Goal: Complete application form

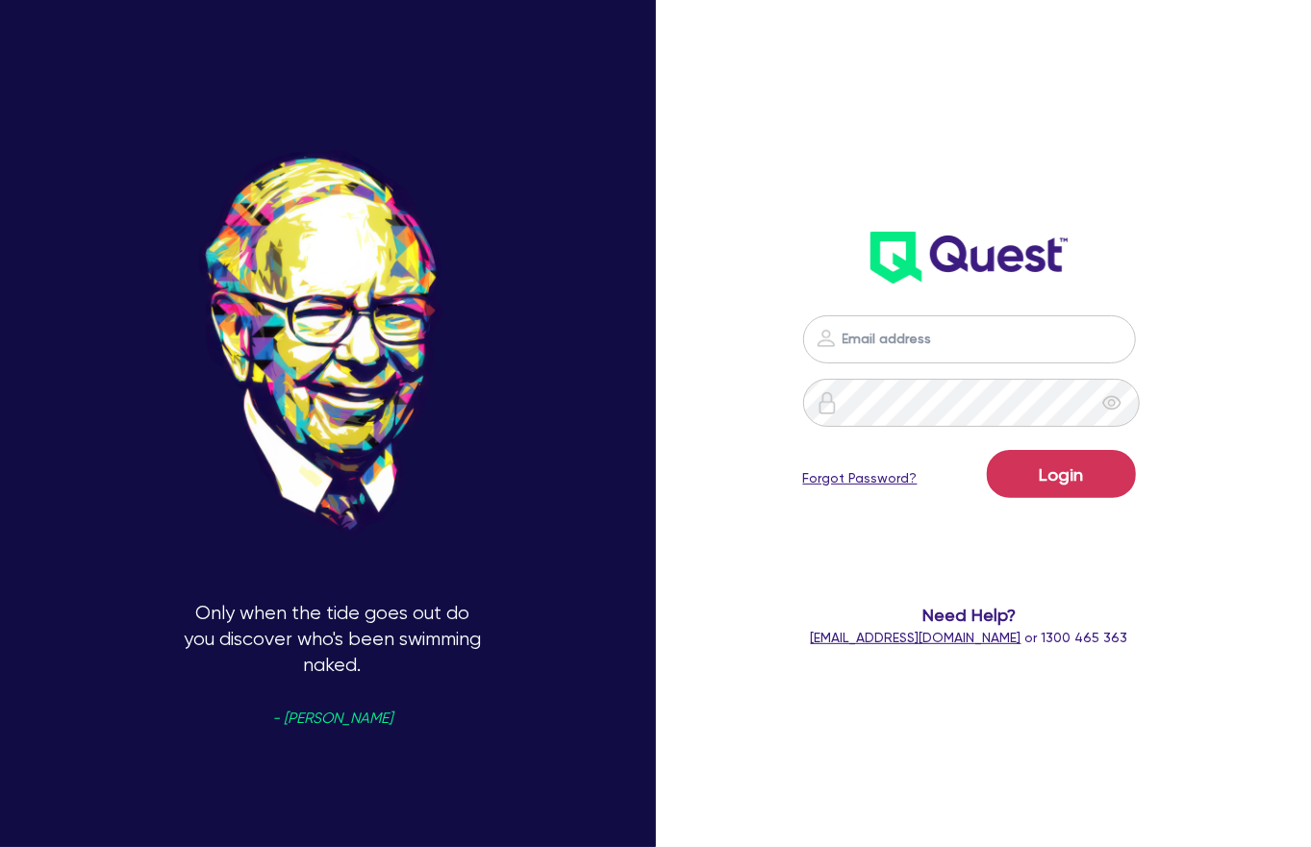
click at [917, 303] on div "Login Forgot Password? Need Help? [EMAIL_ADDRESS][DOMAIN_NAME] or 1300 465 363" at bounding box center [969, 481] width 371 height 371
click at [921, 326] on input "email" at bounding box center [969, 340] width 333 height 48
type input "[PERSON_NAME][EMAIL_ADDRESS][DOMAIN_NAME]"
click at [1040, 453] on button "Login" at bounding box center [1061, 474] width 149 height 48
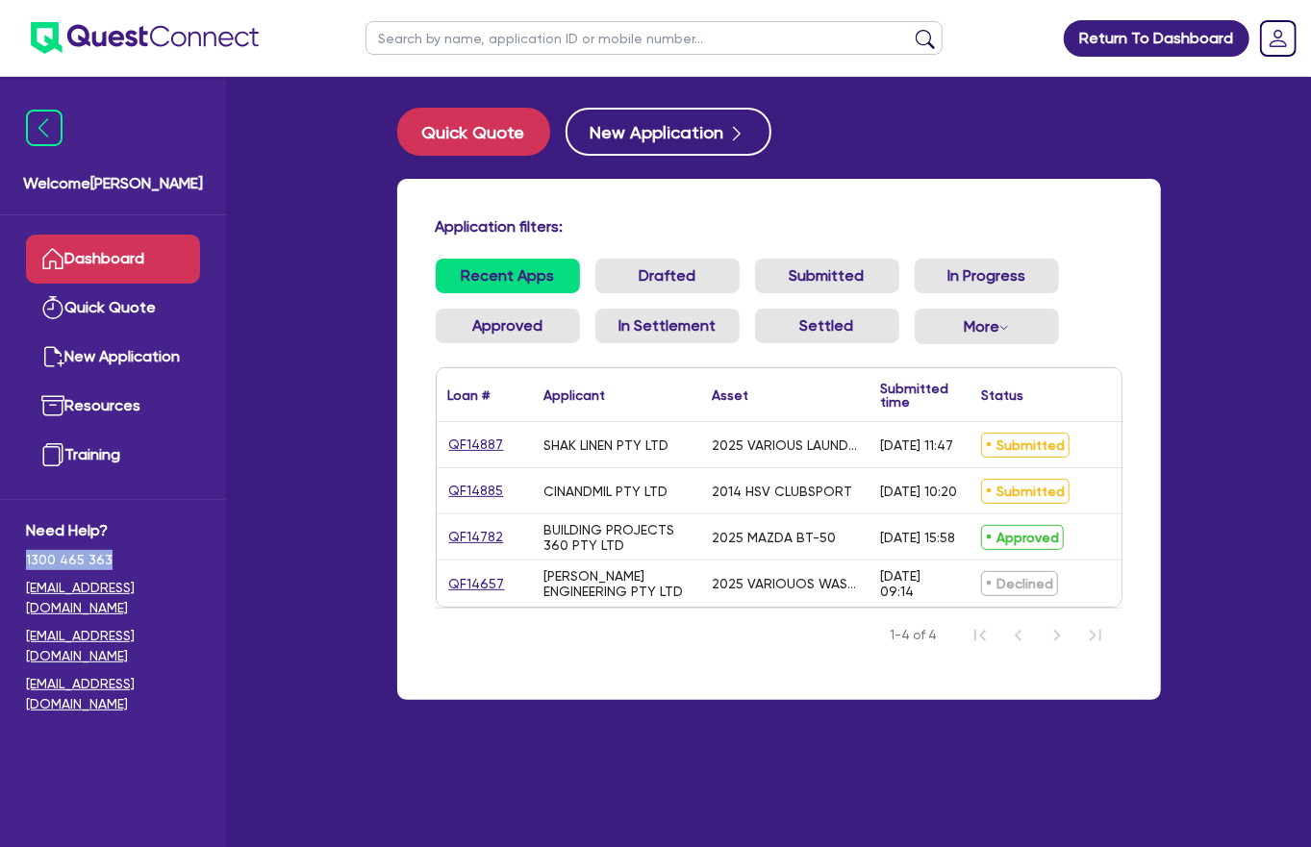
drag, startPoint x: 27, startPoint y: 507, endPoint x: 162, endPoint y: 501, distance: 134.8
click at [162, 550] on span "1300 465 363" at bounding box center [113, 560] width 174 height 20
click at [90, 235] on link "Dashboard" at bounding box center [113, 259] width 174 height 49
drag, startPoint x: 25, startPoint y: 511, endPoint x: 125, endPoint y: 510, distance: 100.0
click at [141, 550] on span "1300 465 363" at bounding box center [113, 560] width 174 height 20
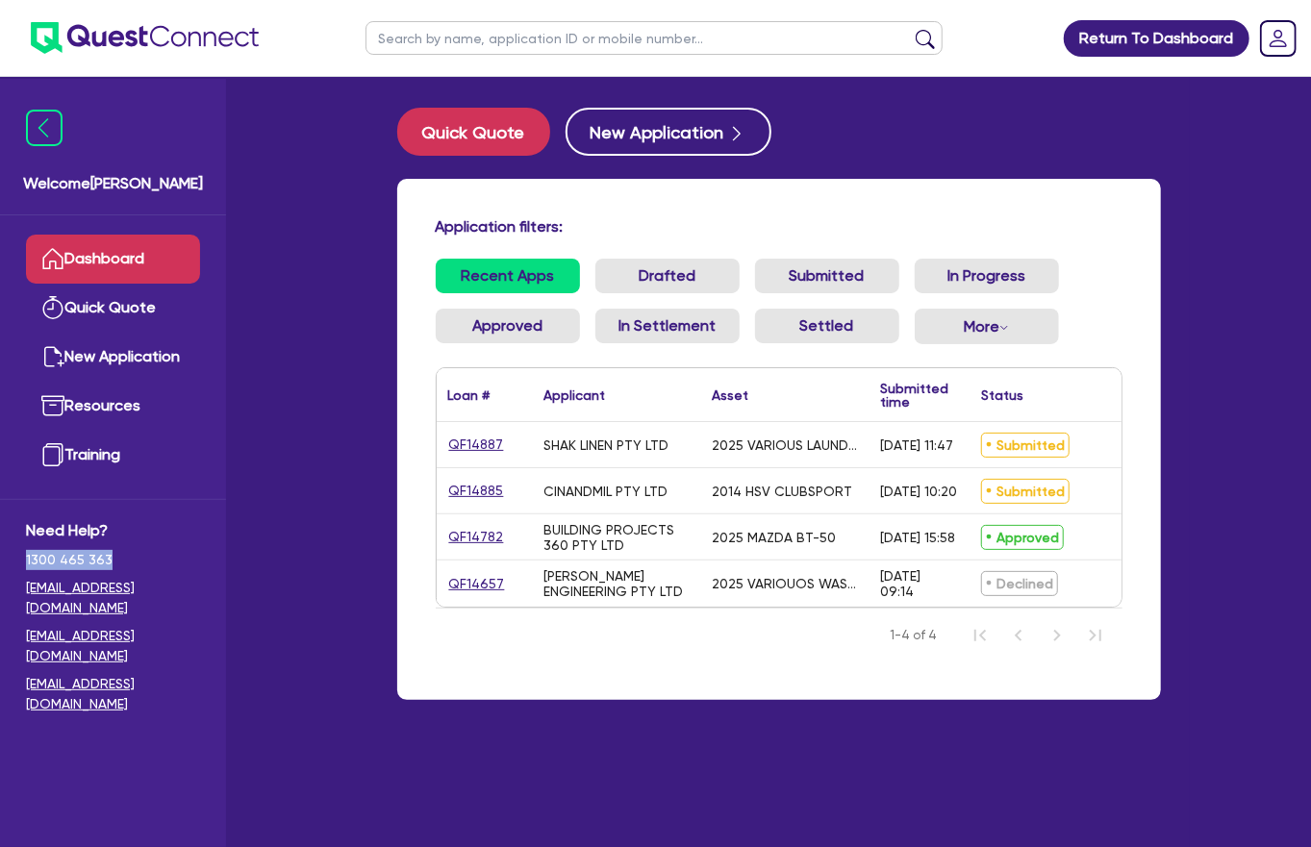
copy span "1300 465 363"
click at [457, 480] on link "QF14885" at bounding box center [475, 491] width 57 height 22
select select "CARS_AND_LIGHT_TRUCKS"
select select "PASSENGER_VEHICLES"
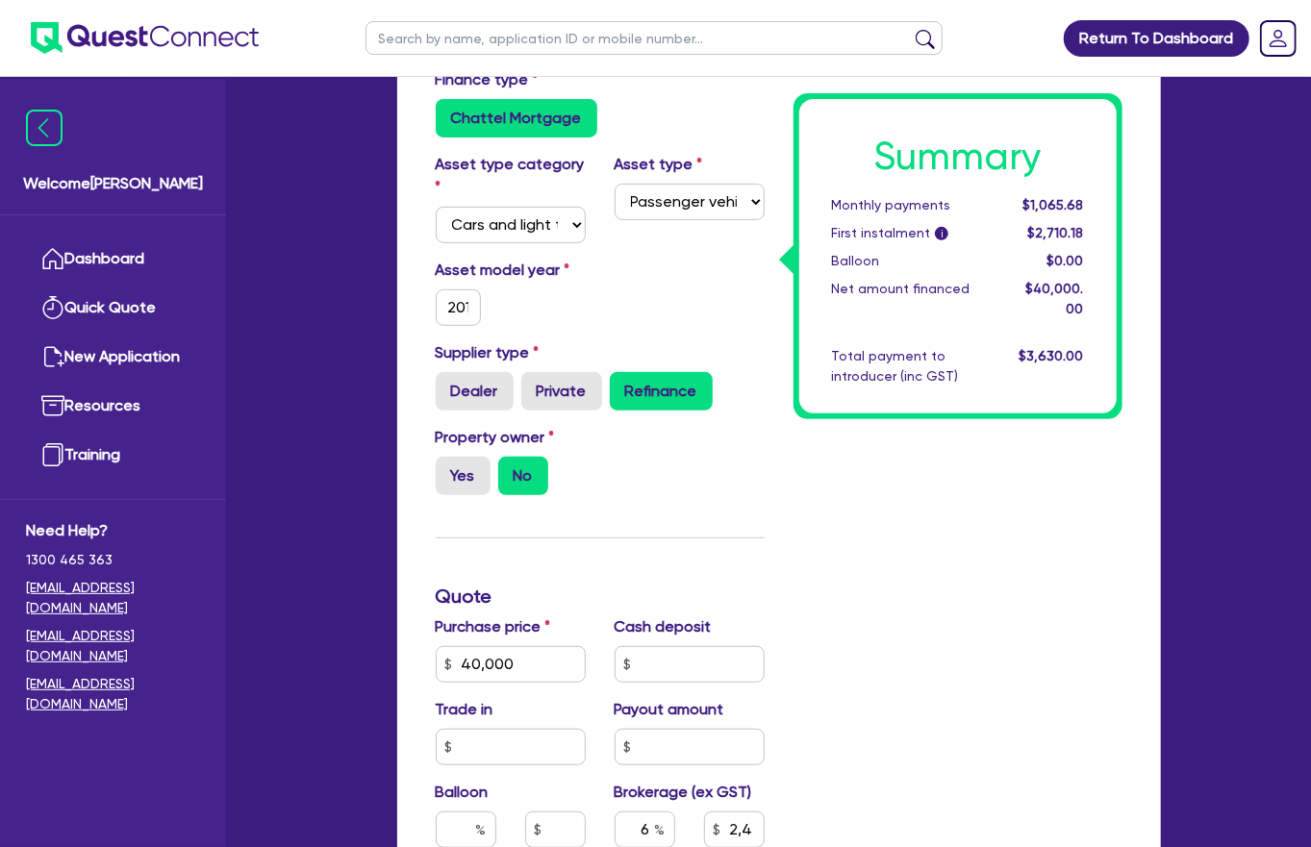
scroll to position [810, 0]
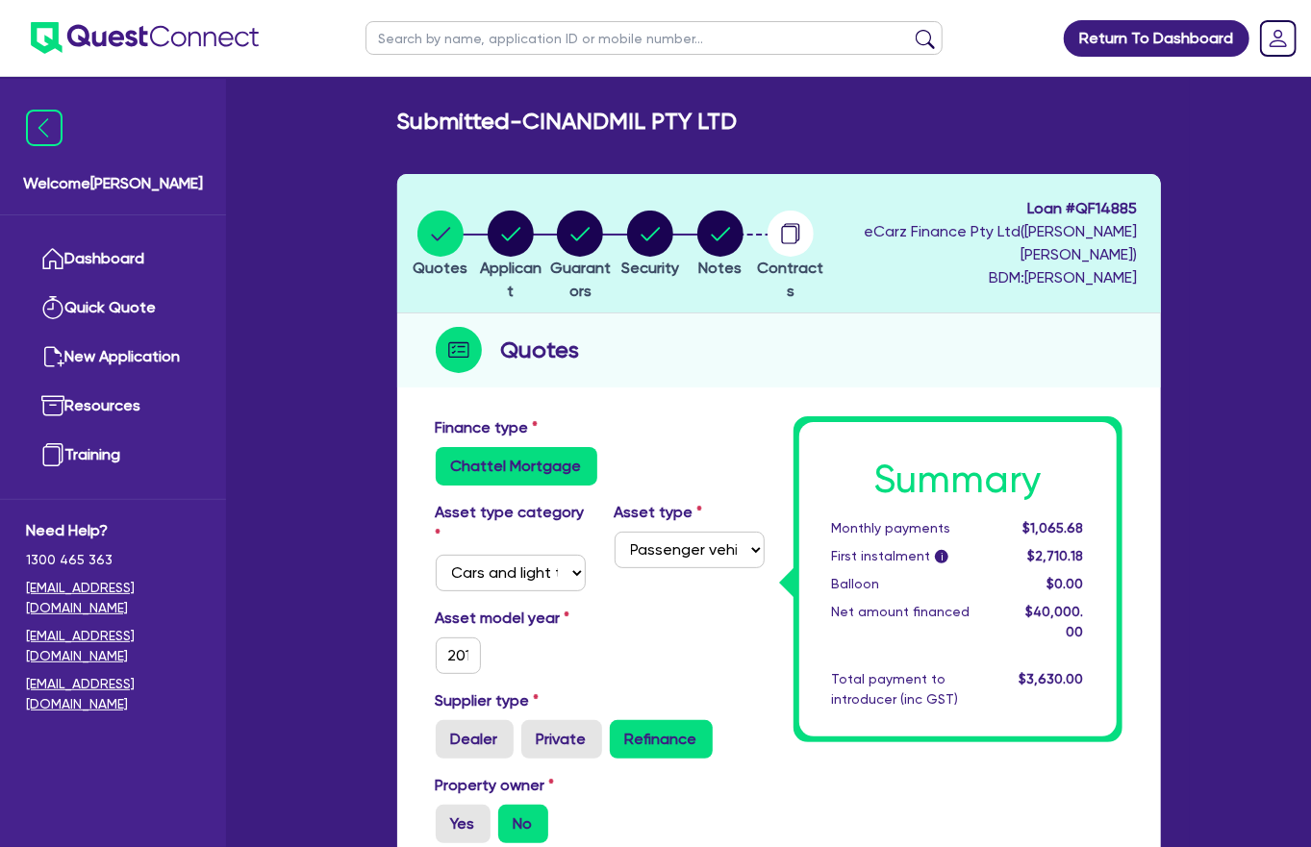
select select "COMPANY"
select select "TRANSPORT_WAREHOUSING"
select select "PASSENGERS_FREIGHT_TRANSPORT"
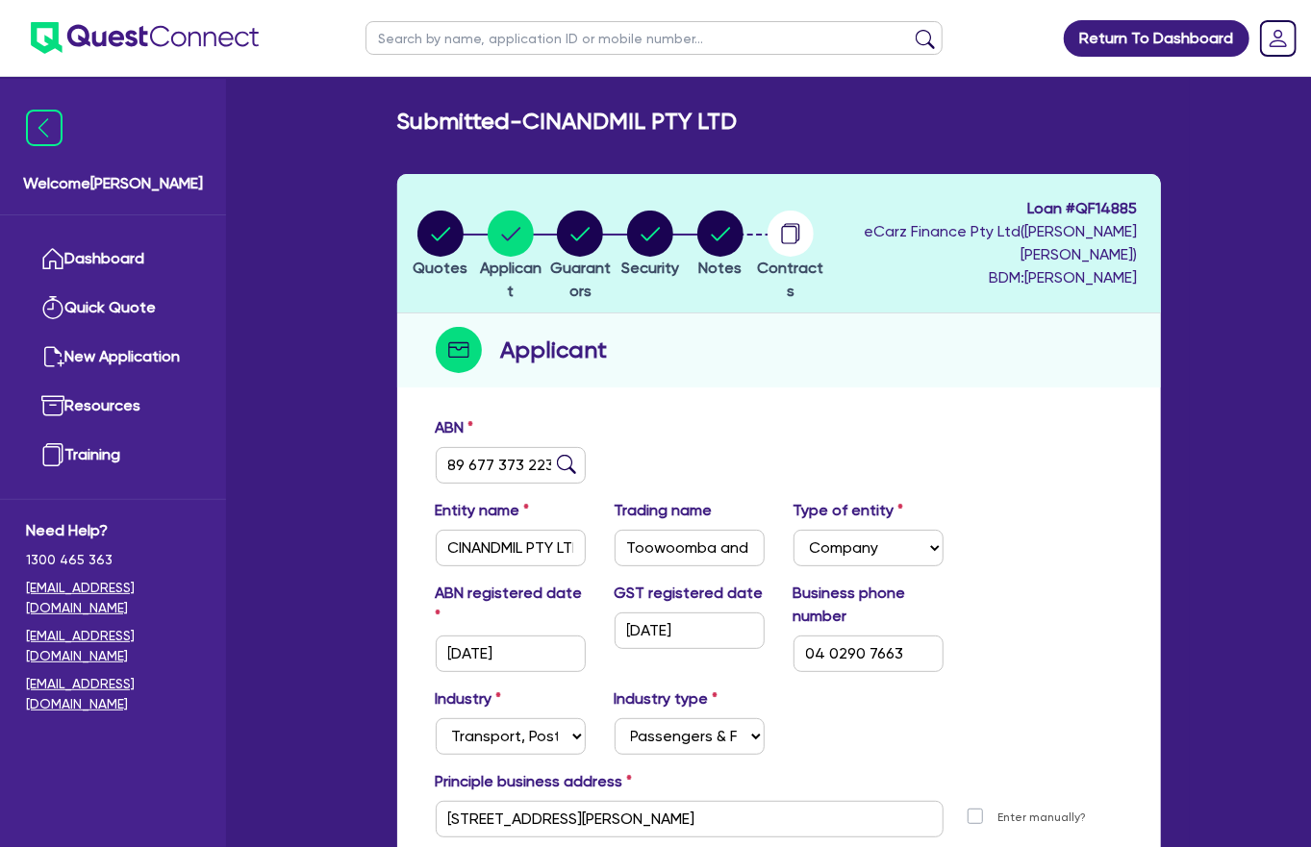
select select "MS"
select select "QLD"
select select "MARRIED"
select select "CASH"
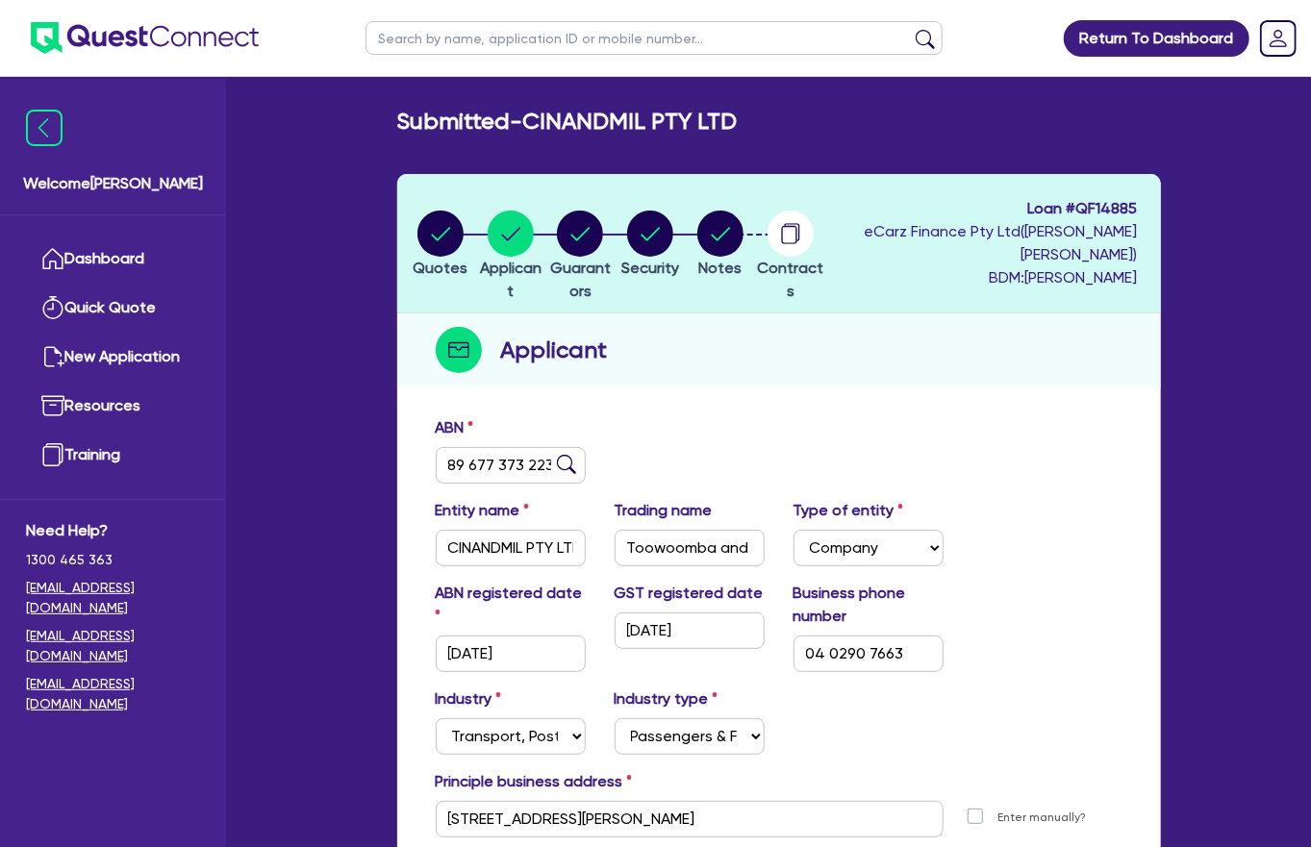
select select "VEHICLE"
select select "HOUSEHOLD_PERSONAL"
select select "CREDIT_CARD"
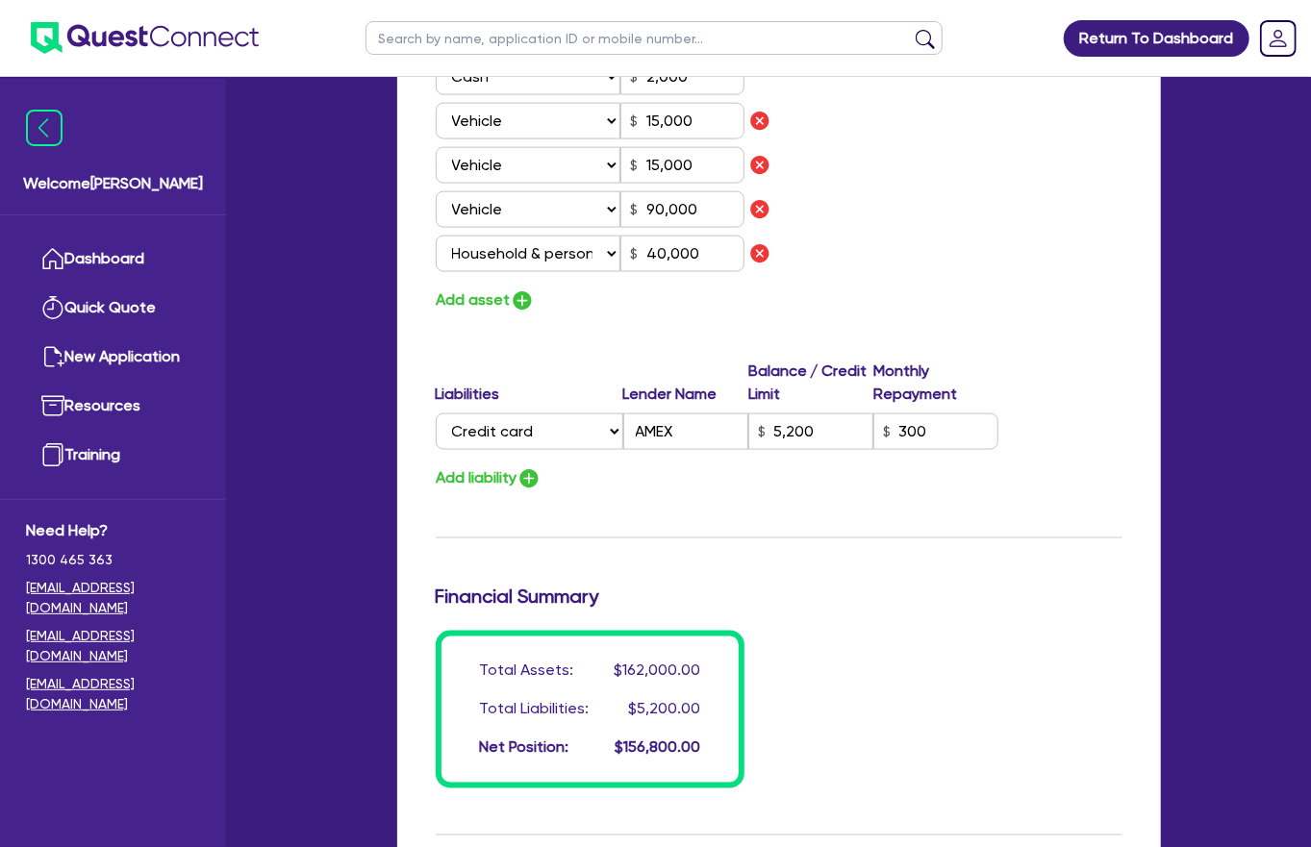
select select "CARS_AND_LIGHT_TRUCKS"
select select "PASSENGER_VEHICLES"
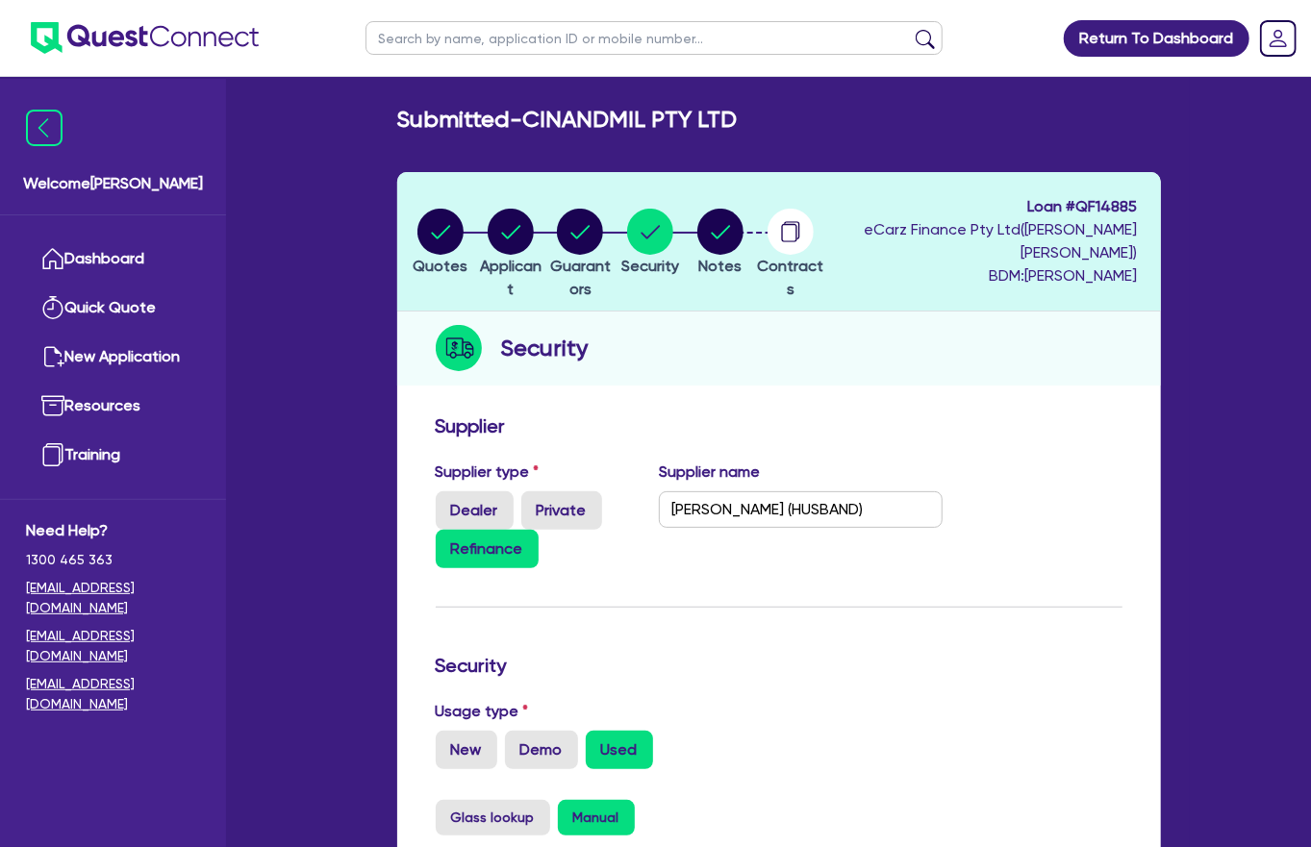
scroll to position [488, 0]
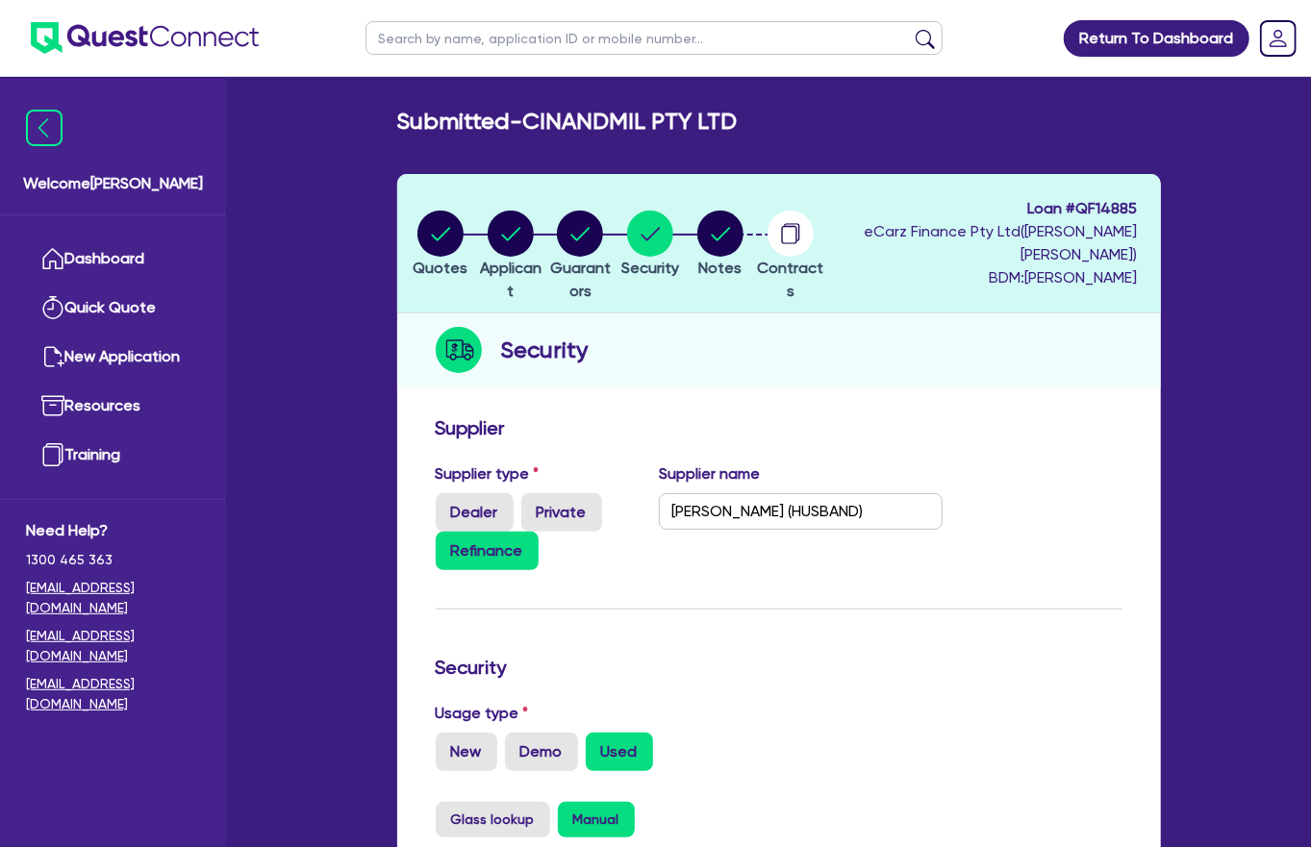
select select "Quest Finance - Own Book"
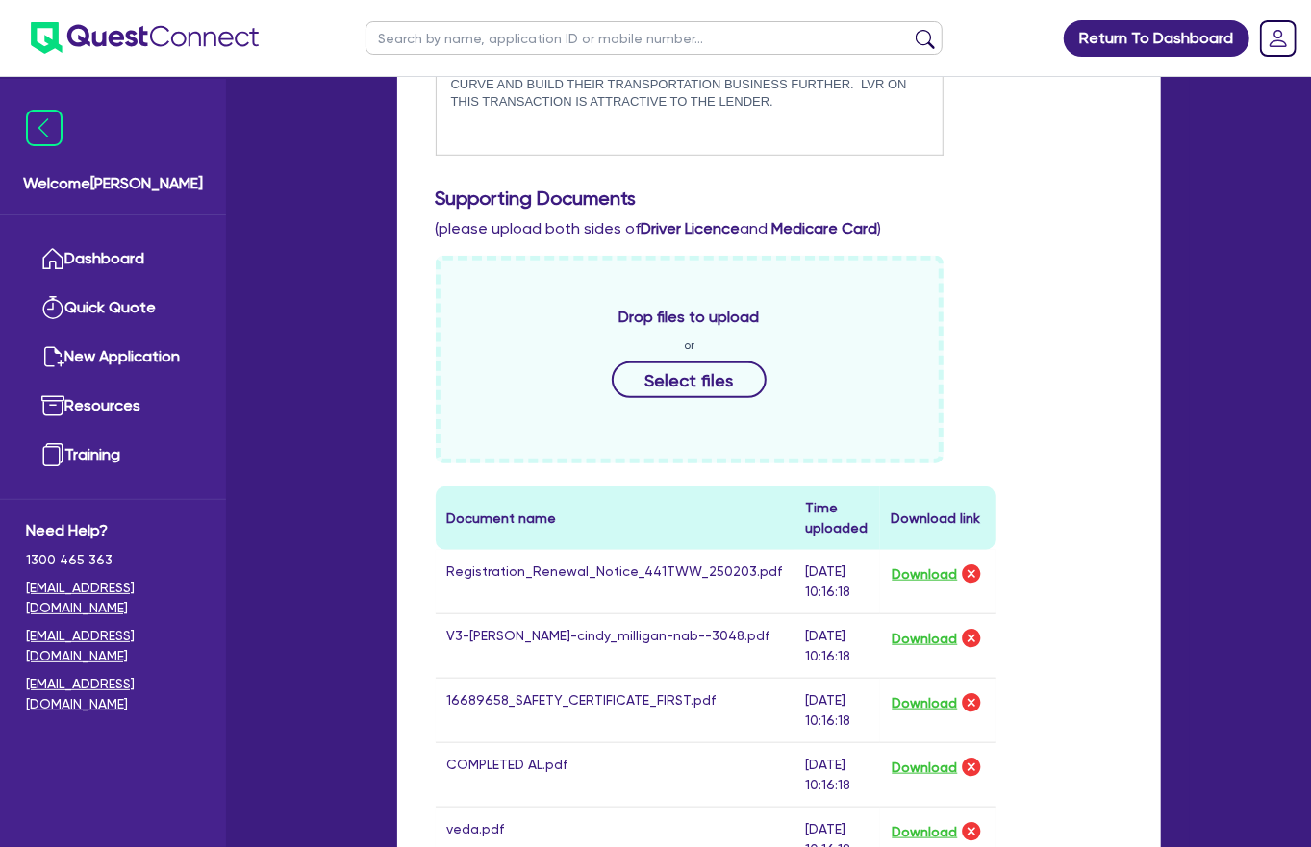
scroll to position [671, 0]
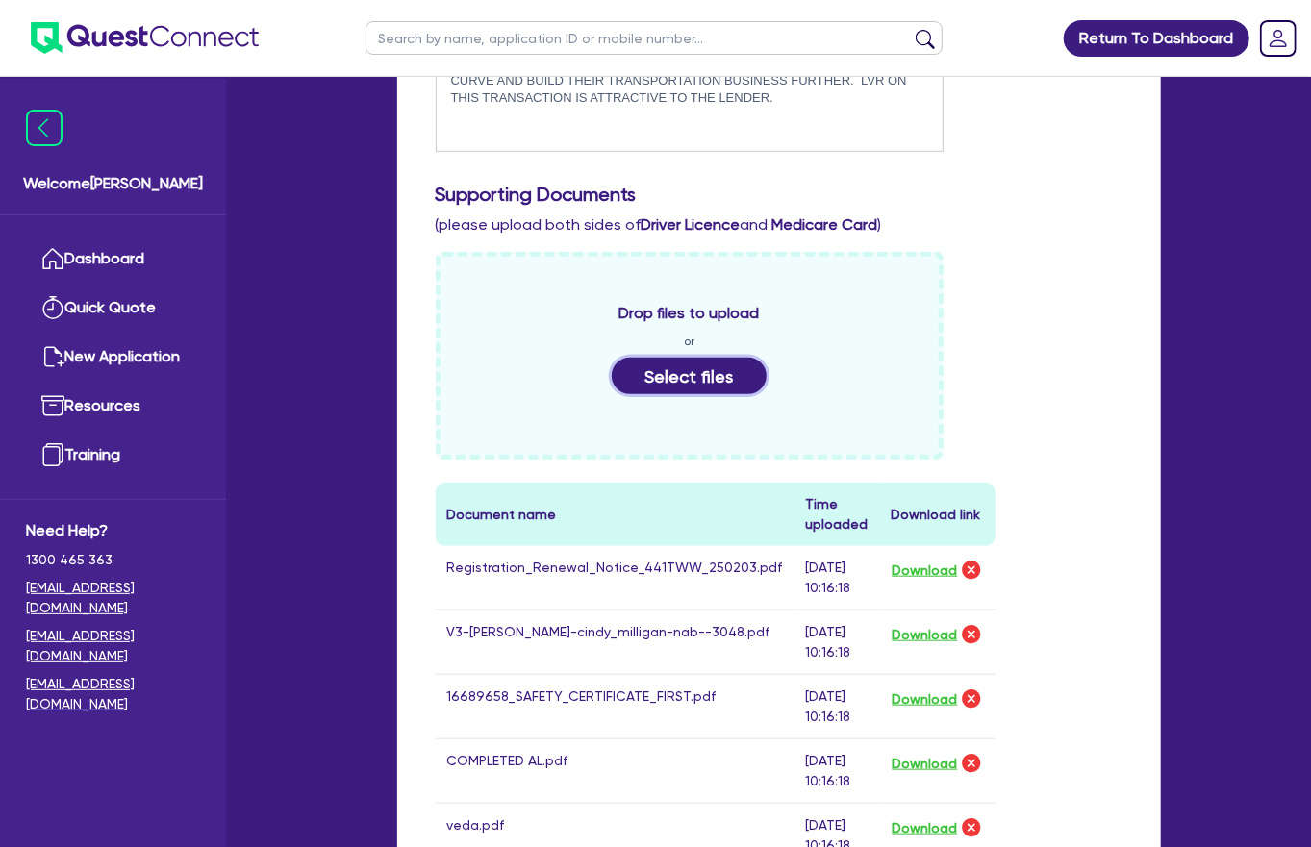
click at [708, 358] on button "Select files" at bounding box center [690, 376] width 156 height 37
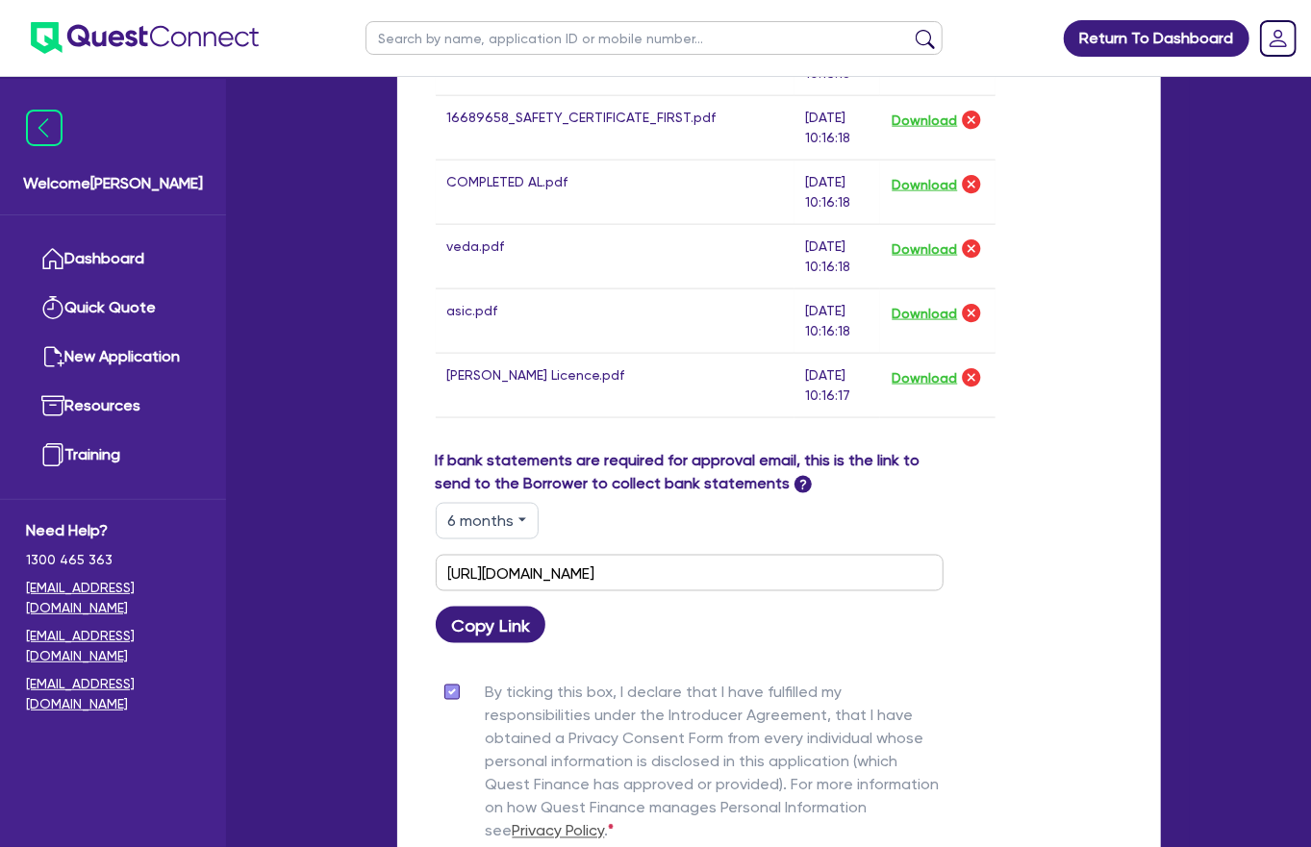
scroll to position [1331, 0]
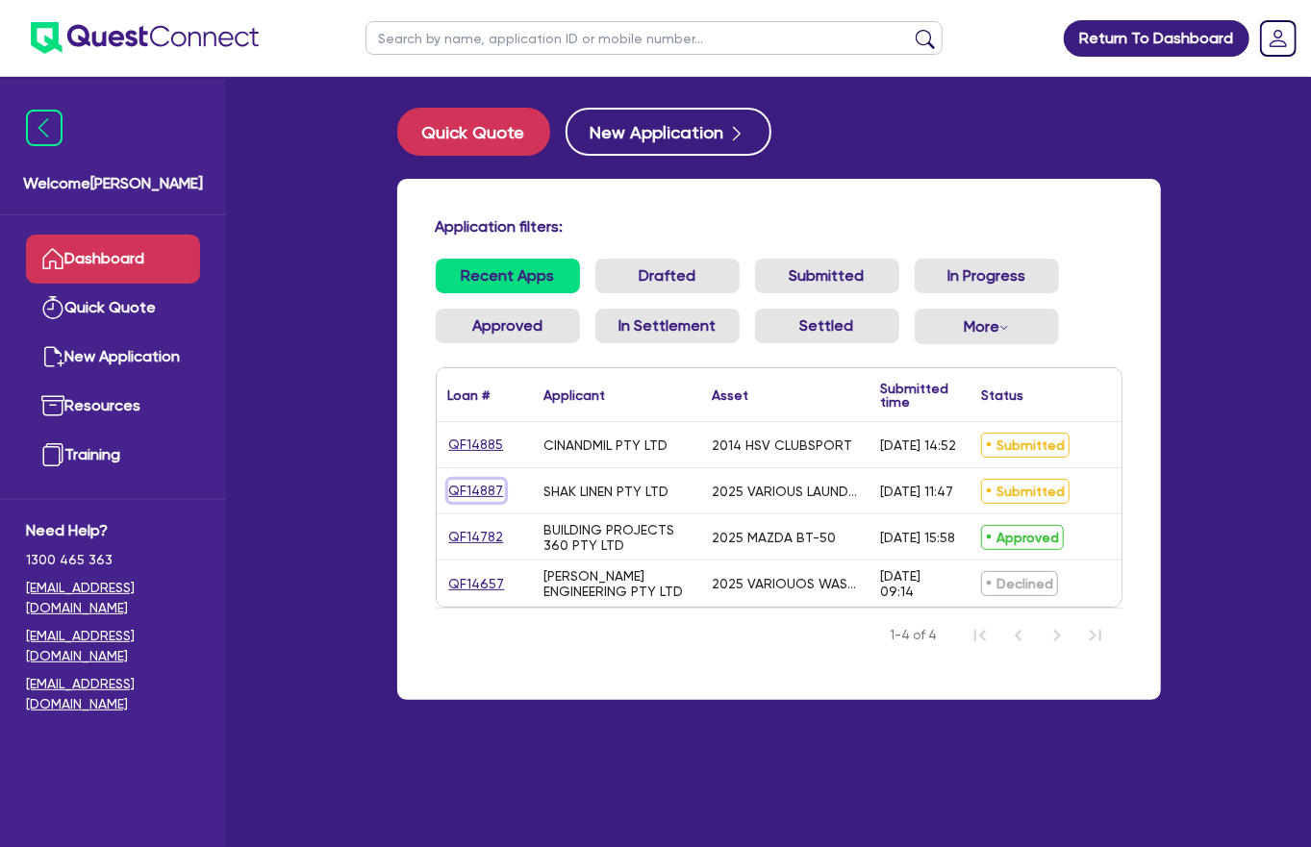
click at [459, 480] on link "QF14887" at bounding box center [476, 491] width 57 height 22
select select "TERTIARY_ASSETS"
select select "OTHER_TERTIARY"
